Goal: Task Accomplishment & Management: Use online tool/utility

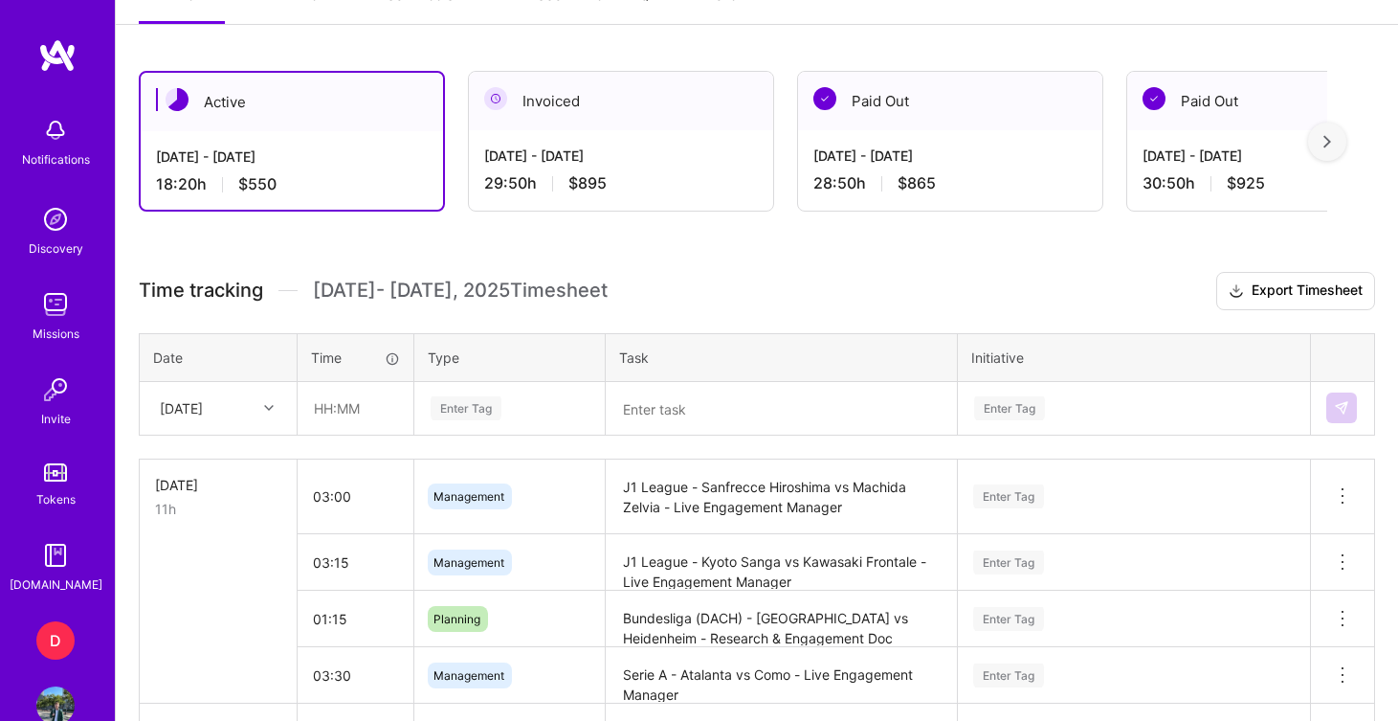
scroll to position [488, 0]
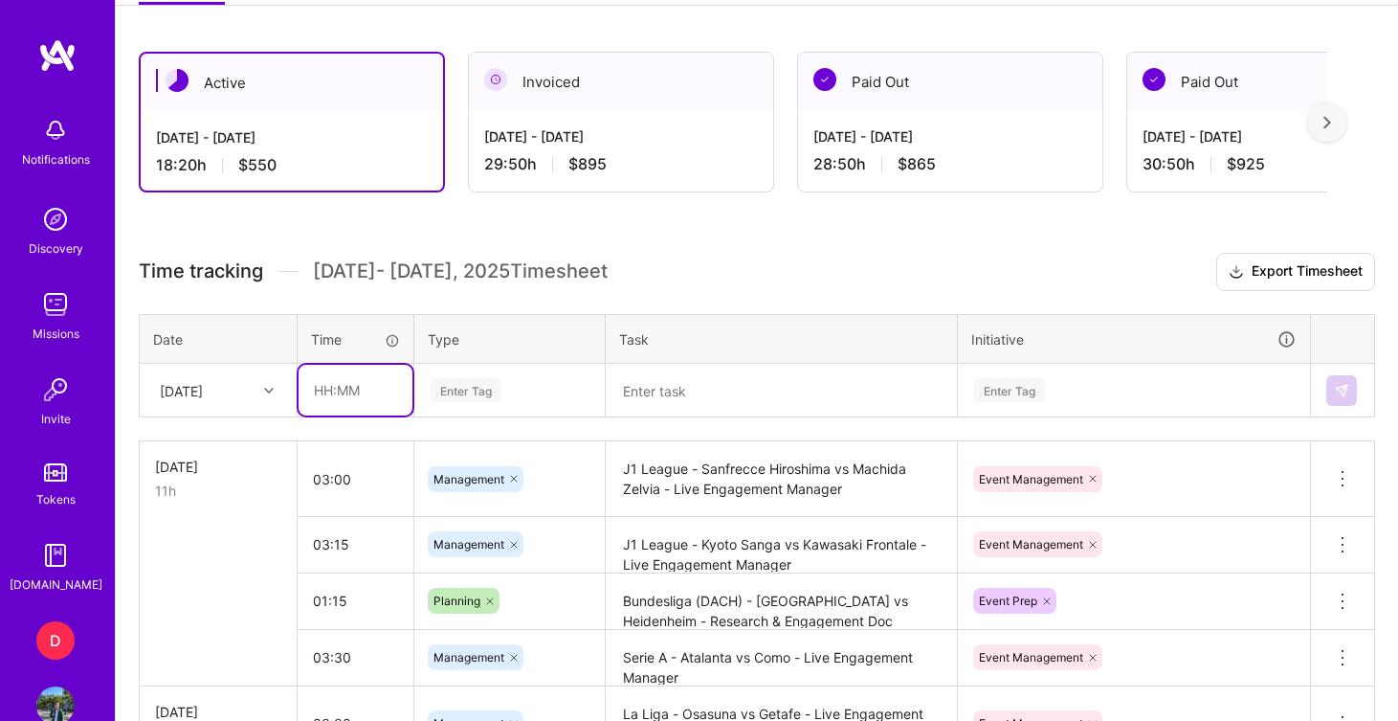
click at [350, 394] on input "text" at bounding box center [356, 390] width 114 height 51
type input "01:00"
click at [451, 386] on div "Enter Tag" at bounding box center [466, 390] width 71 height 30
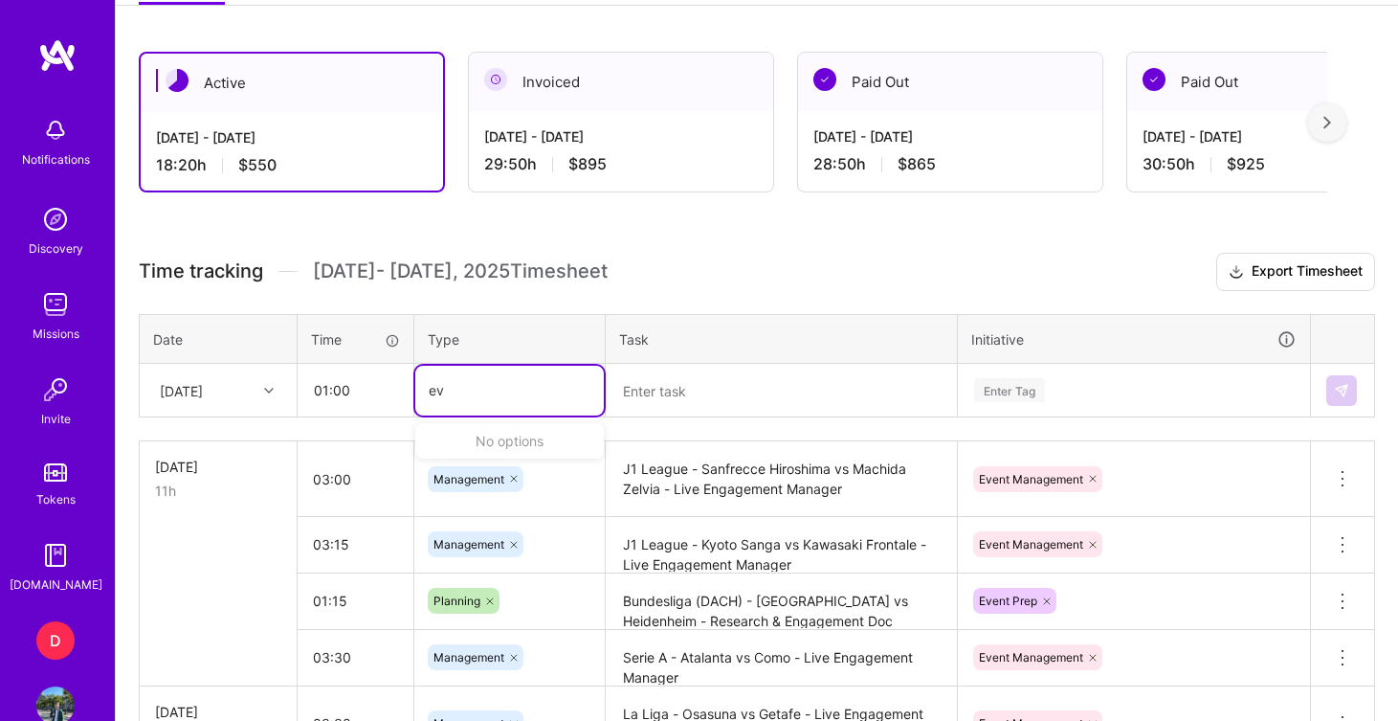
type input "e"
type input "pla"
click at [491, 449] on div "Planning" at bounding box center [509, 453] width 189 height 45
click at [655, 382] on textarea at bounding box center [781, 391] width 347 height 50
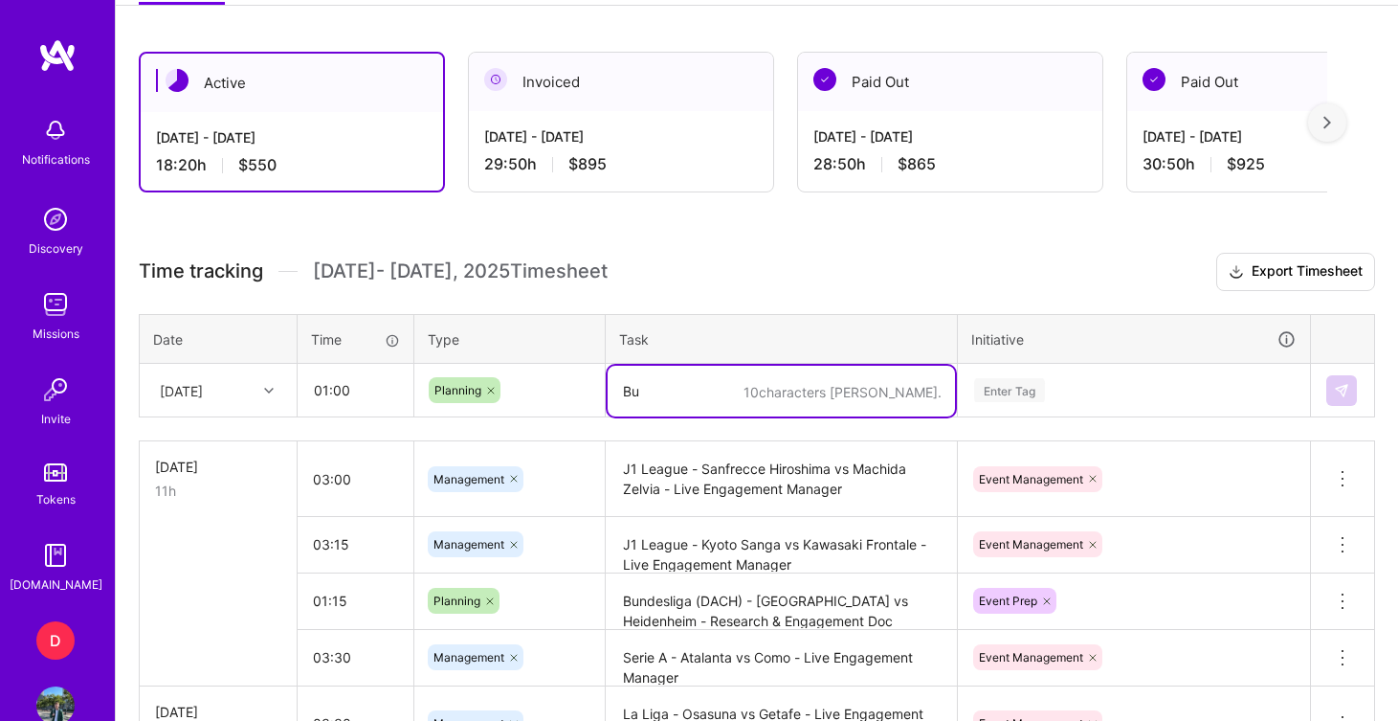
type textarea "B"
type textarea "l"
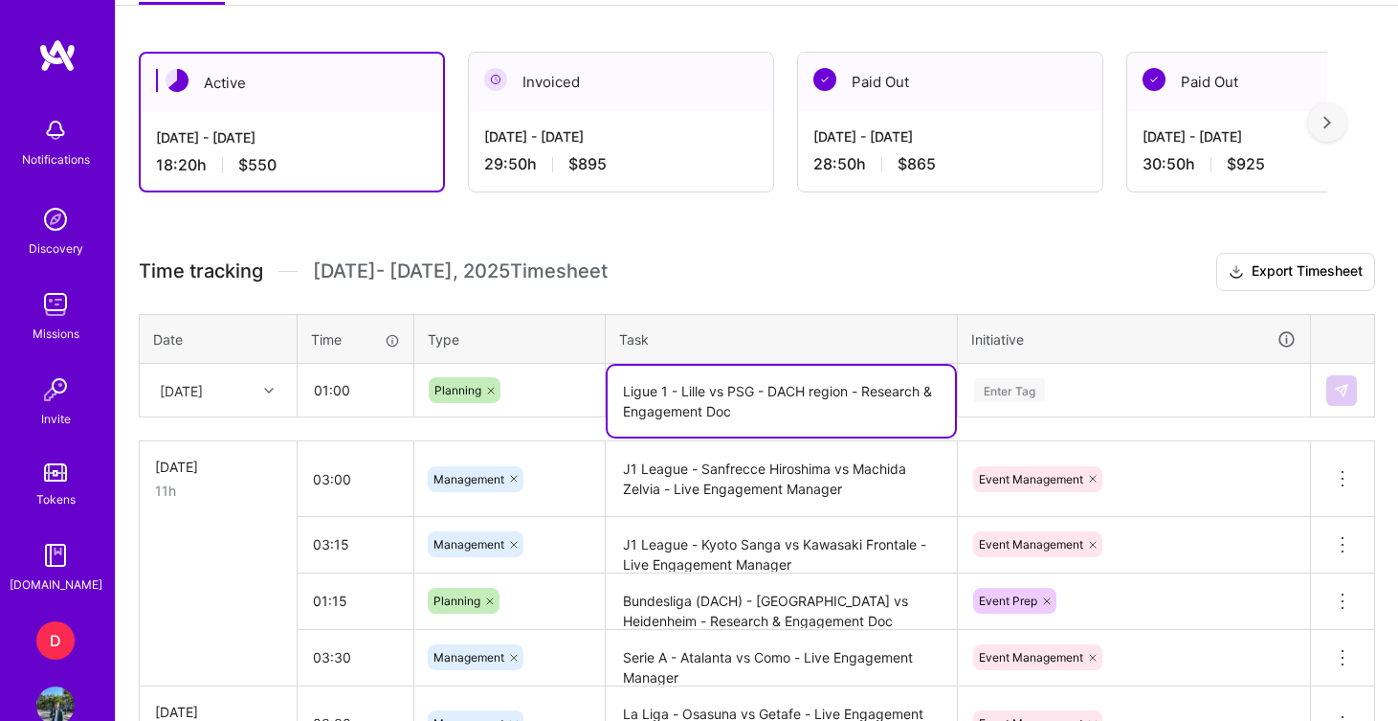
type textarea "Ligue 1 - Lille vs PSG - DACH region - Research & Engagement Doc"
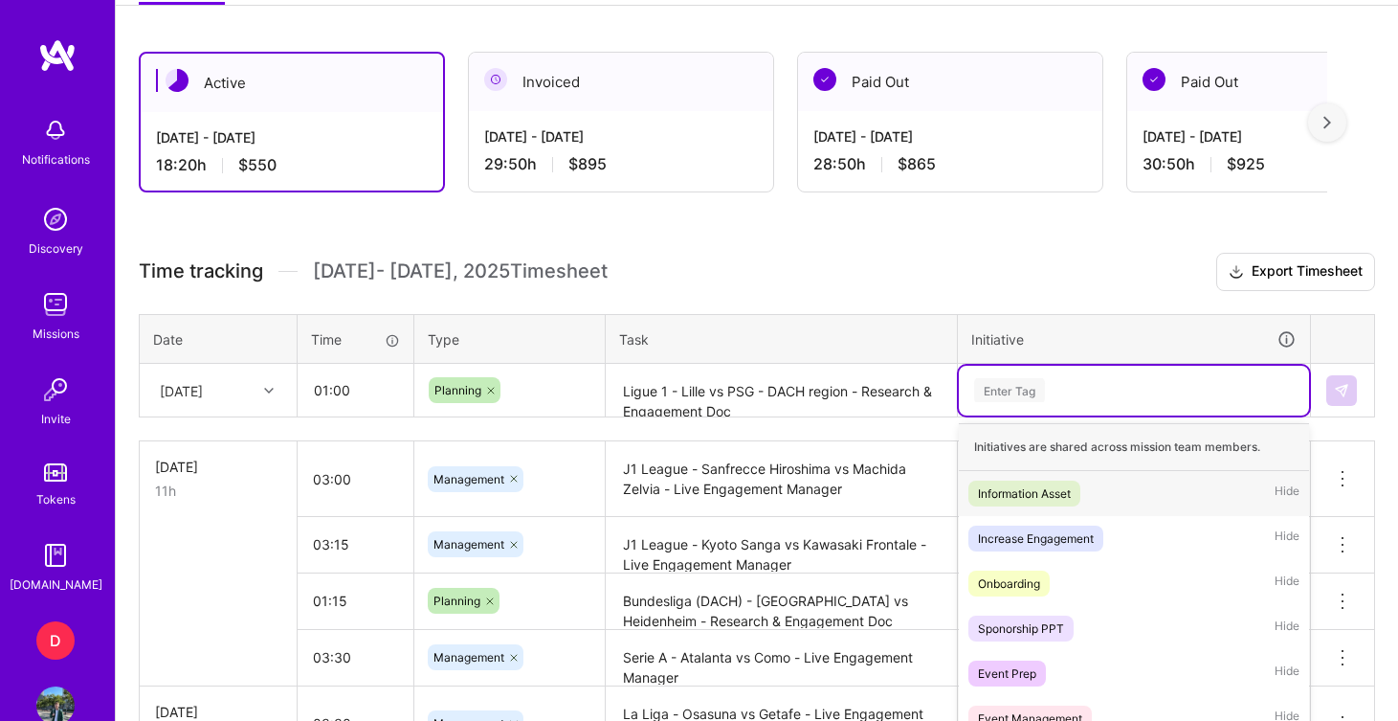
click at [995, 384] on div "option Information Asset focused, 1 of 35. 35 results available. Use Up and Dow…" at bounding box center [1134, 391] width 350 height 50
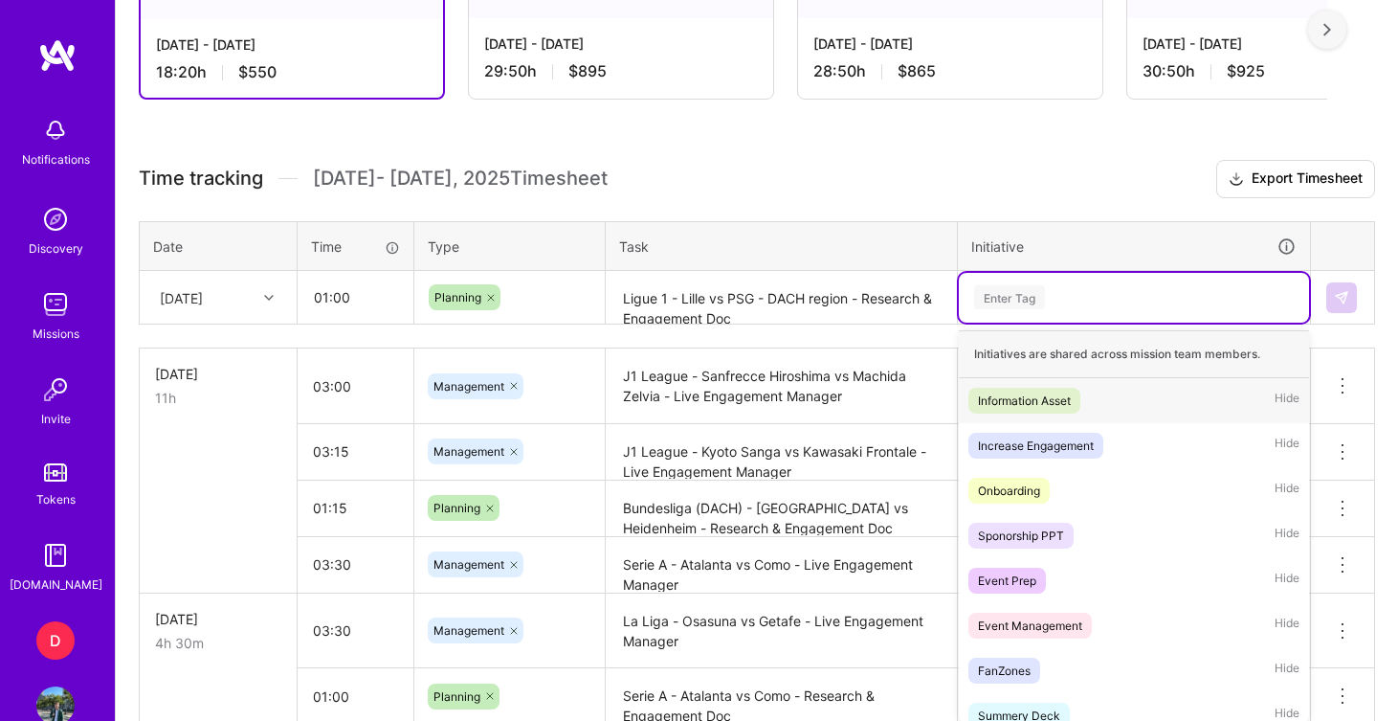
scroll to position [590, 0]
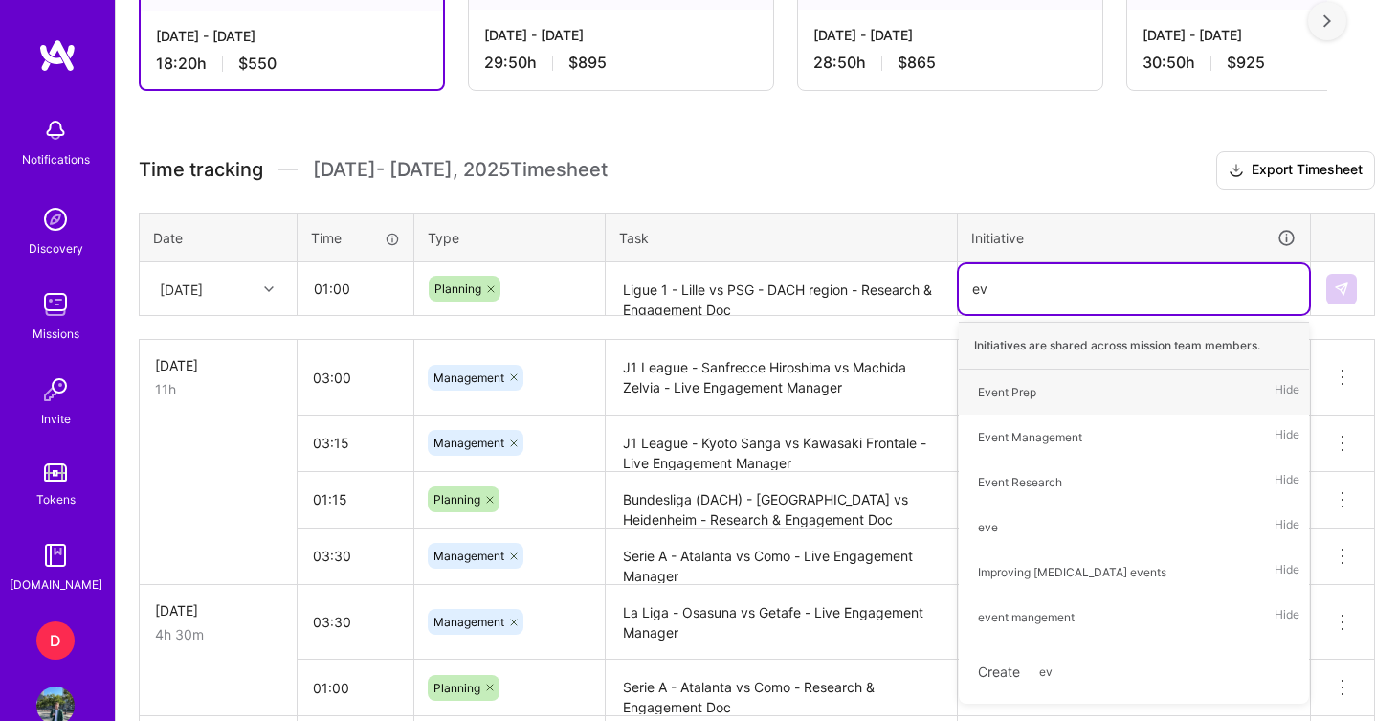
type input "eve"
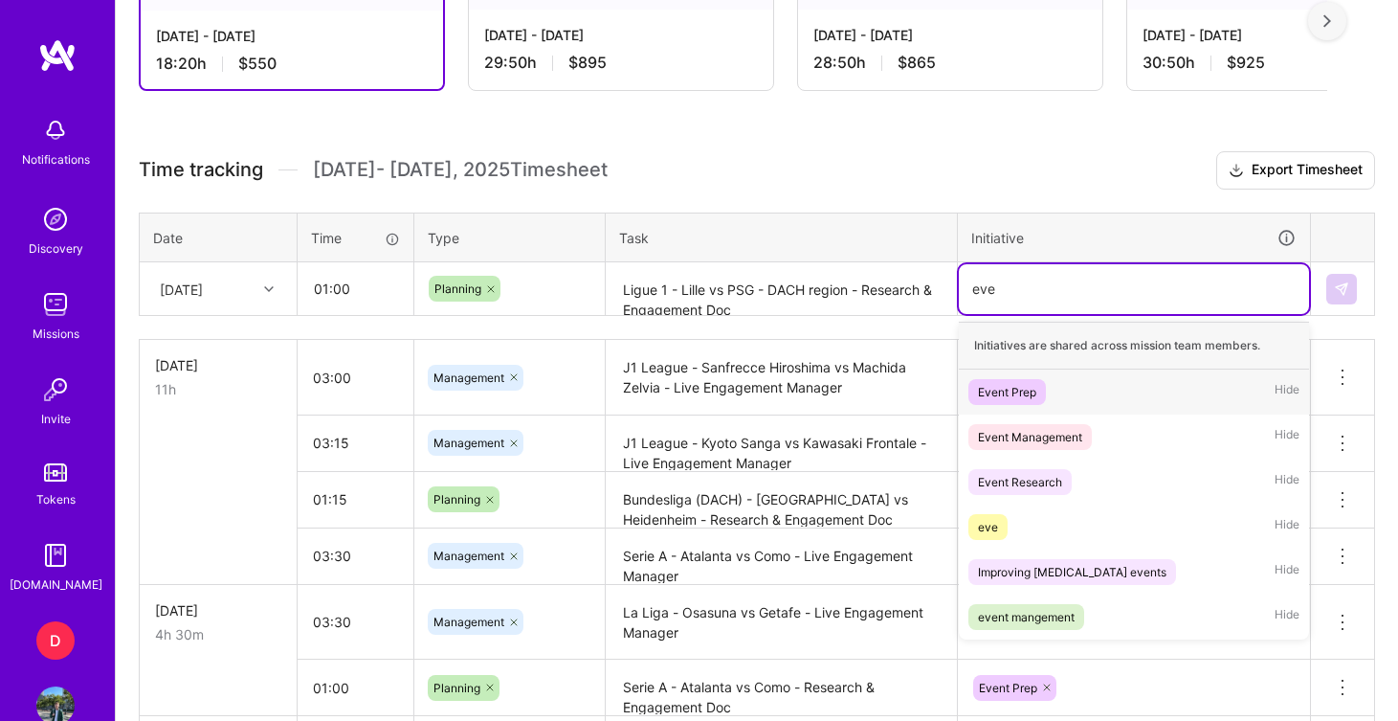
click at [1025, 393] on div "Event Prep" at bounding box center [1007, 392] width 58 height 20
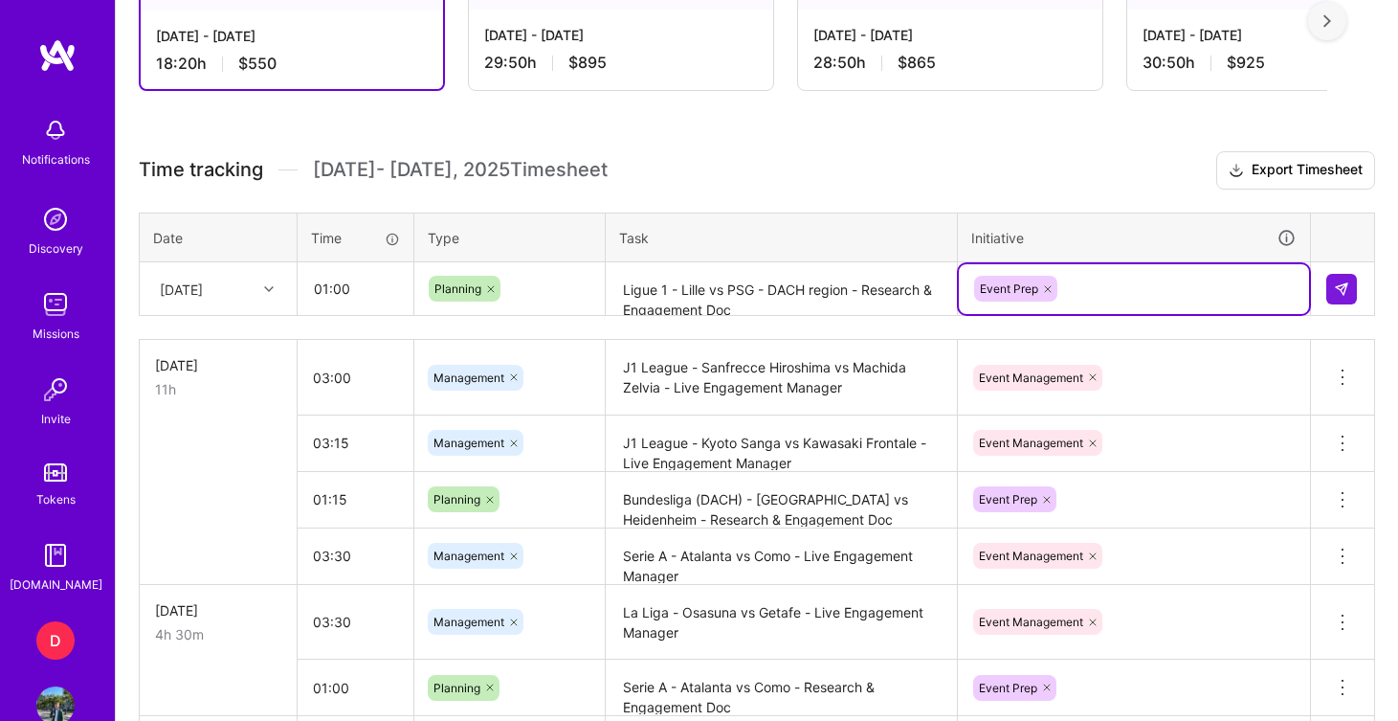
click at [1050, 163] on h3 "Time tracking [DATE] - [DATE] Timesheet Export Timesheet" at bounding box center [757, 170] width 1237 height 38
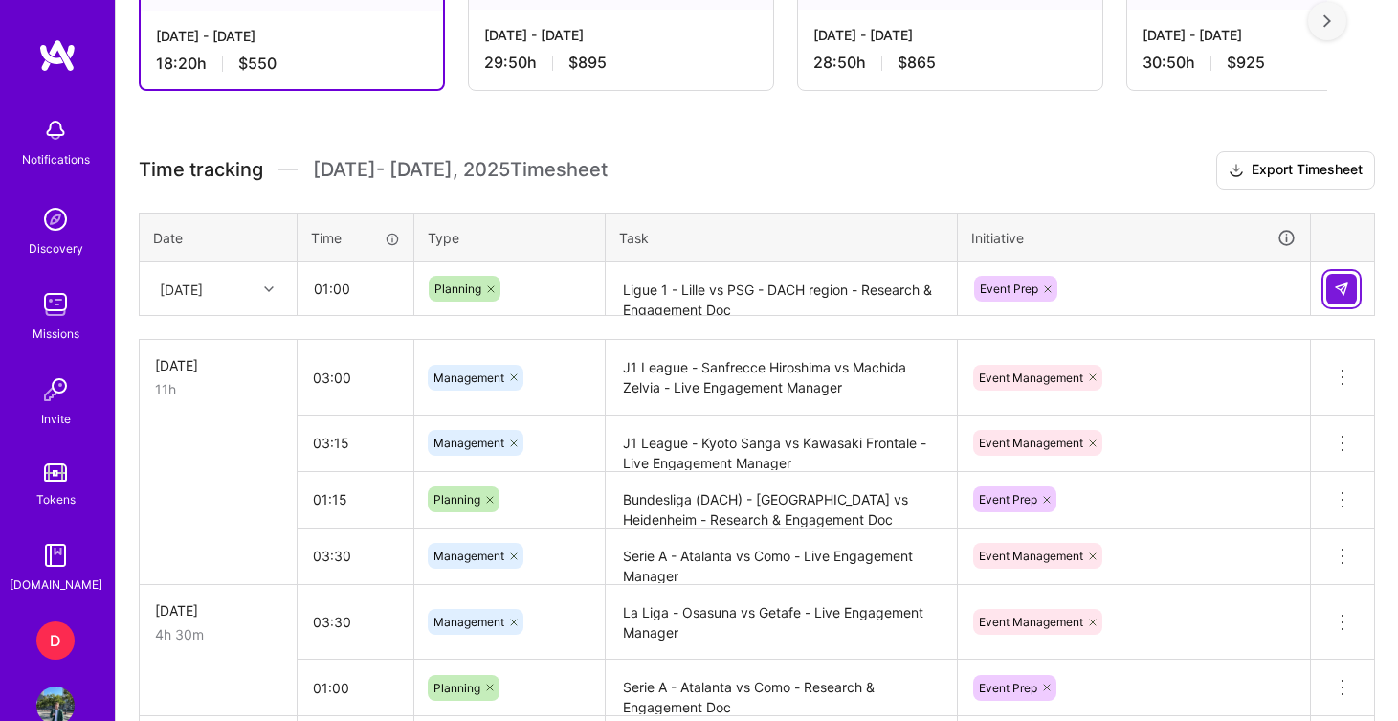
click at [1349, 284] on button at bounding box center [1341, 289] width 31 height 31
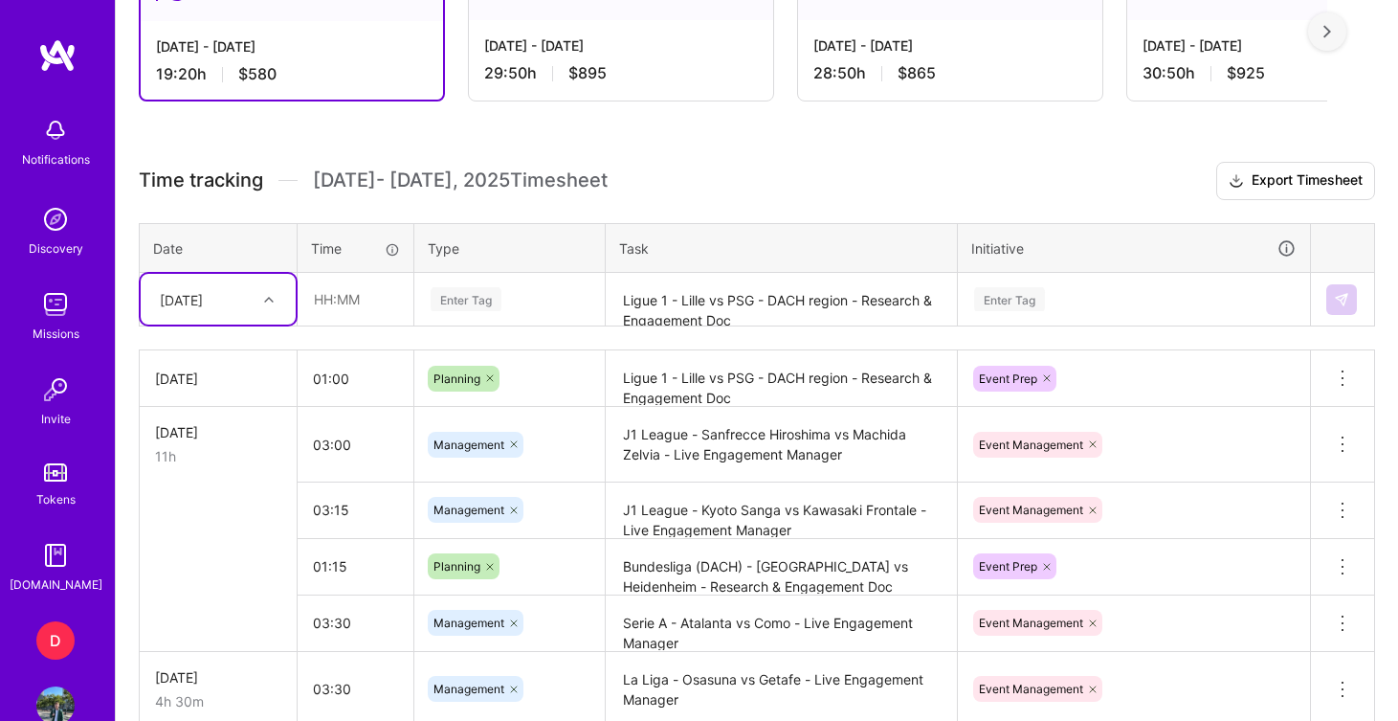
scroll to position [576, 0]
